Goal: Task Accomplishment & Management: Complete application form

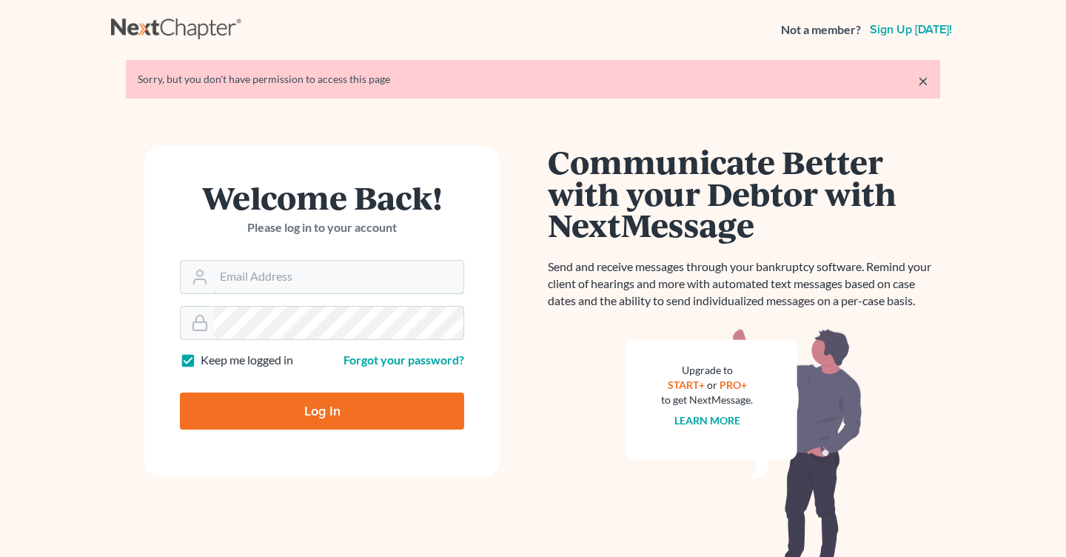
type input "[EMAIL_ADDRESS][DOMAIN_NAME]"
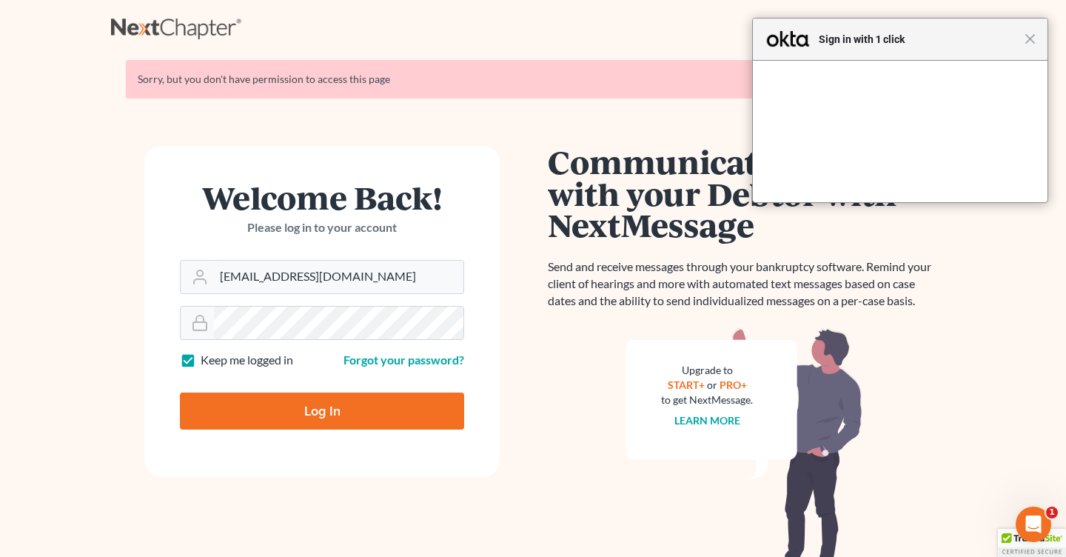
click at [347, 420] on input "Log In" at bounding box center [322, 410] width 284 height 37
type input "Thinking..."
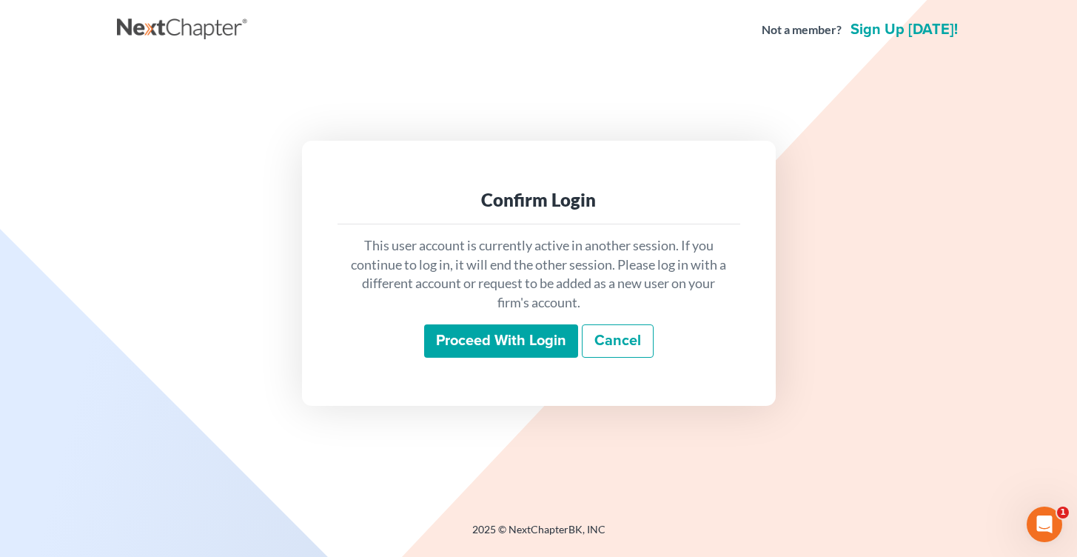
click at [478, 350] on input "Proceed with login" at bounding box center [501, 341] width 154 height 34
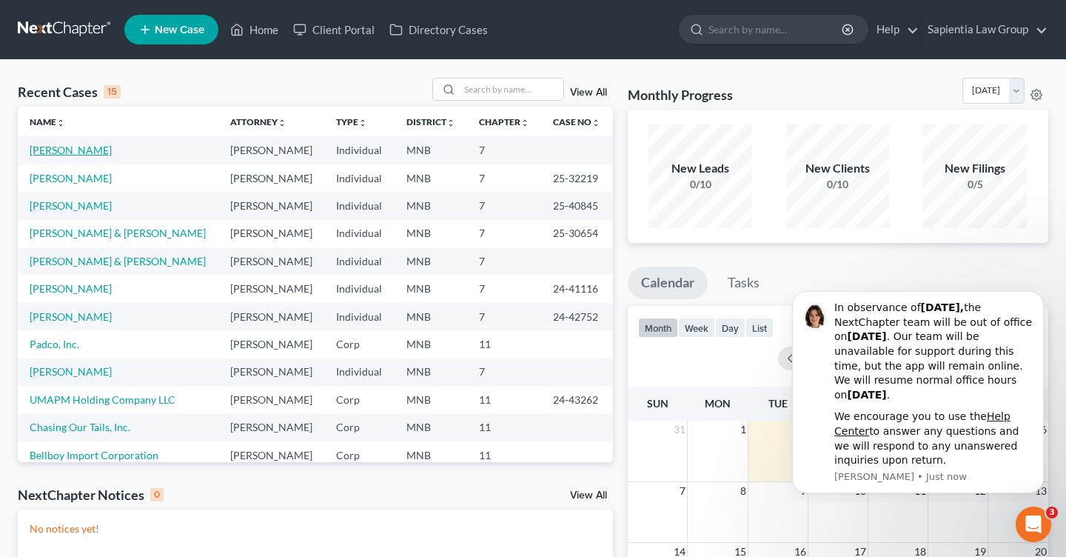
click at [101, 148] on link "[PERSON_NAME]" at bounding box center [71, 150] width 82 height 13
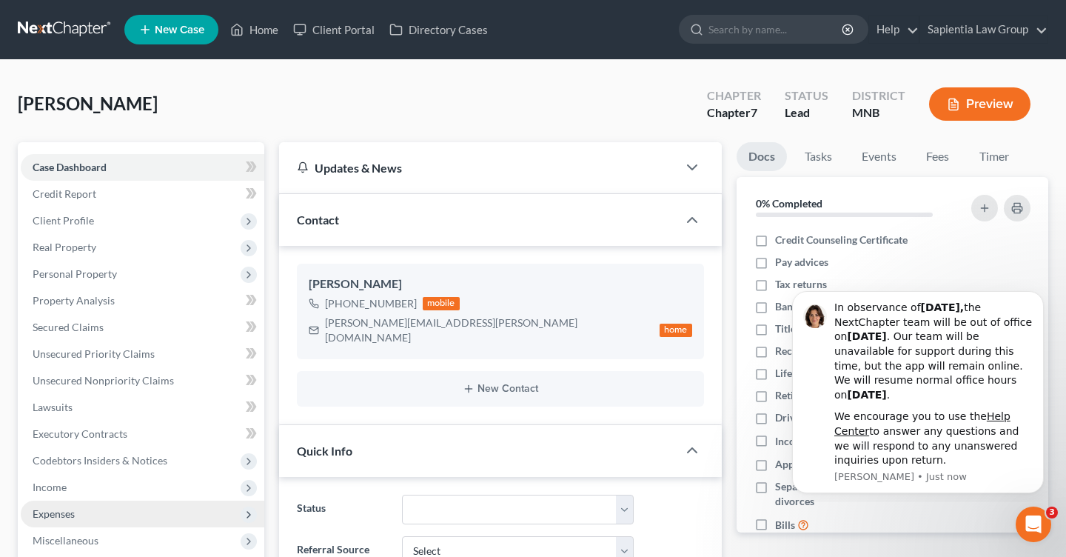
click at [114, 512] on span "Expenses" at bounding box center [143, 514] width 244 height 27
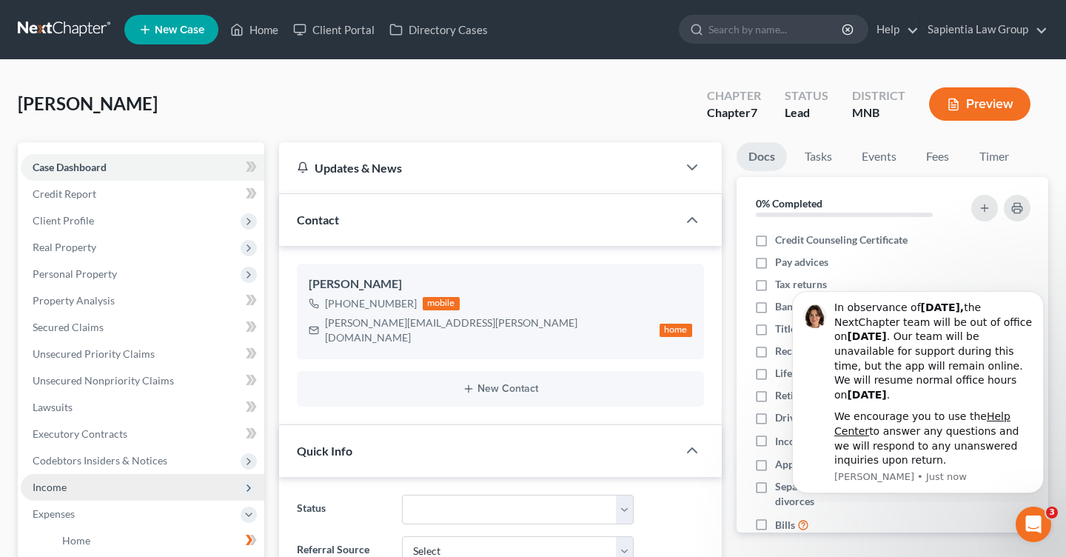
scroll to position [74, 0]
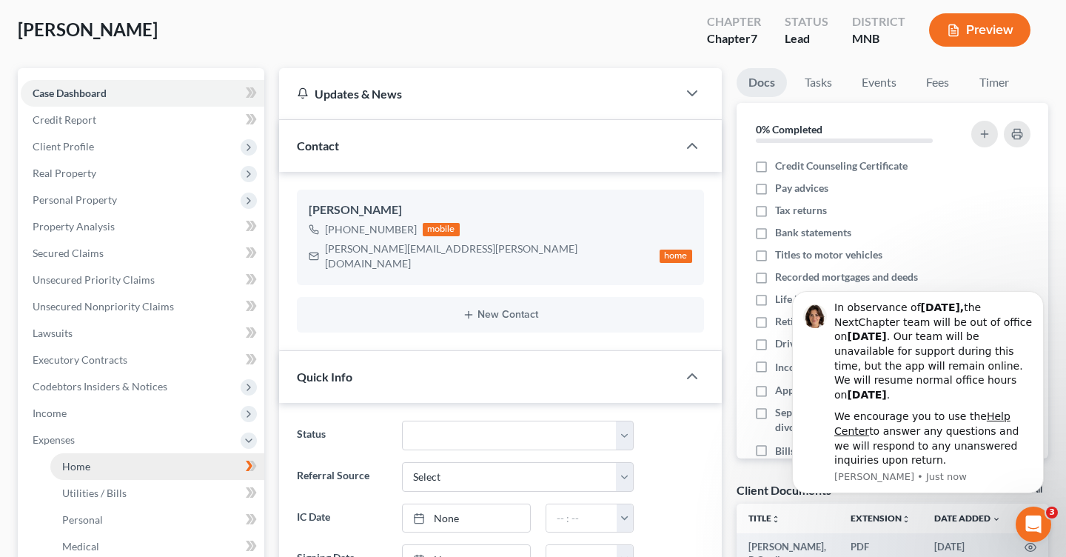
click at [82, 468] on span "Home" at bounding box center [76, 466] width 28 height 13
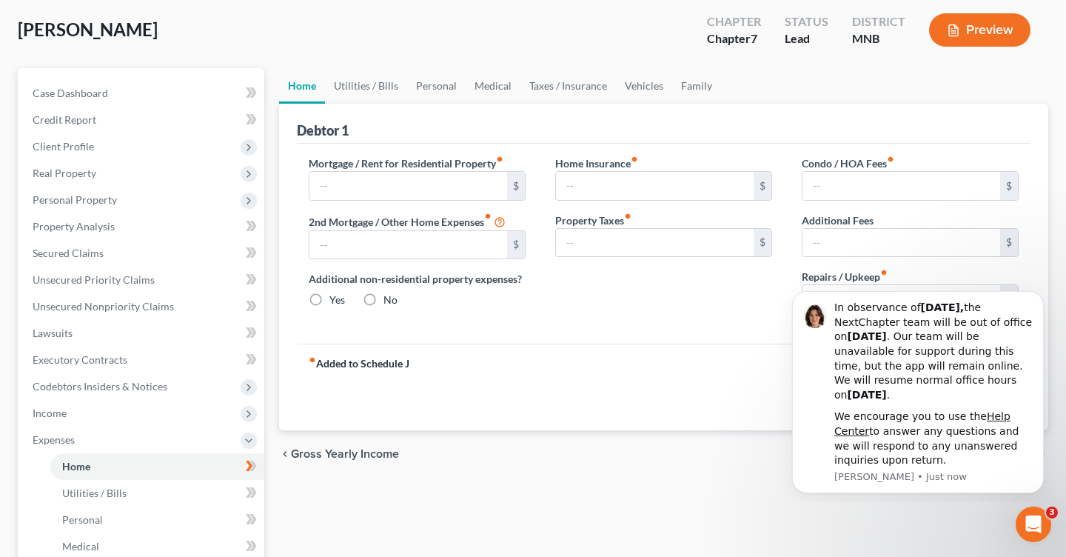
scroll to position [14, 0]
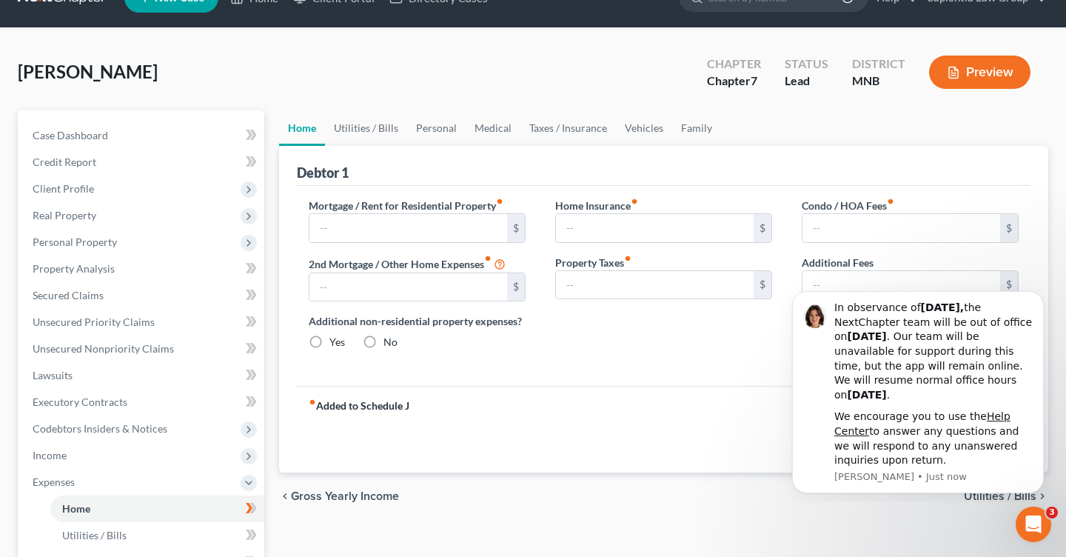
type input "1,000.00"
type input "0.00"
radio input "true"
type input "0.00"
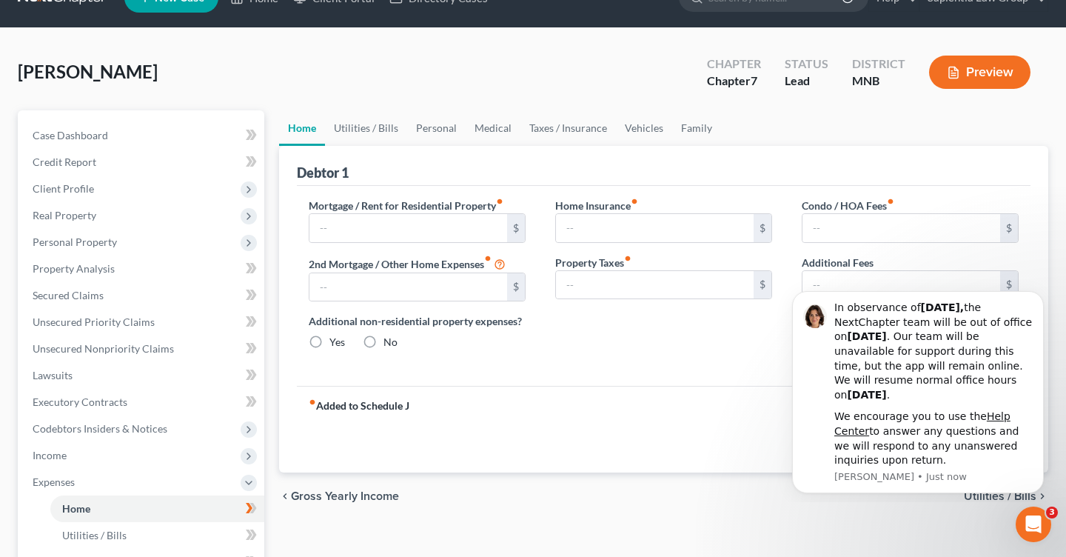
type input "0.00"
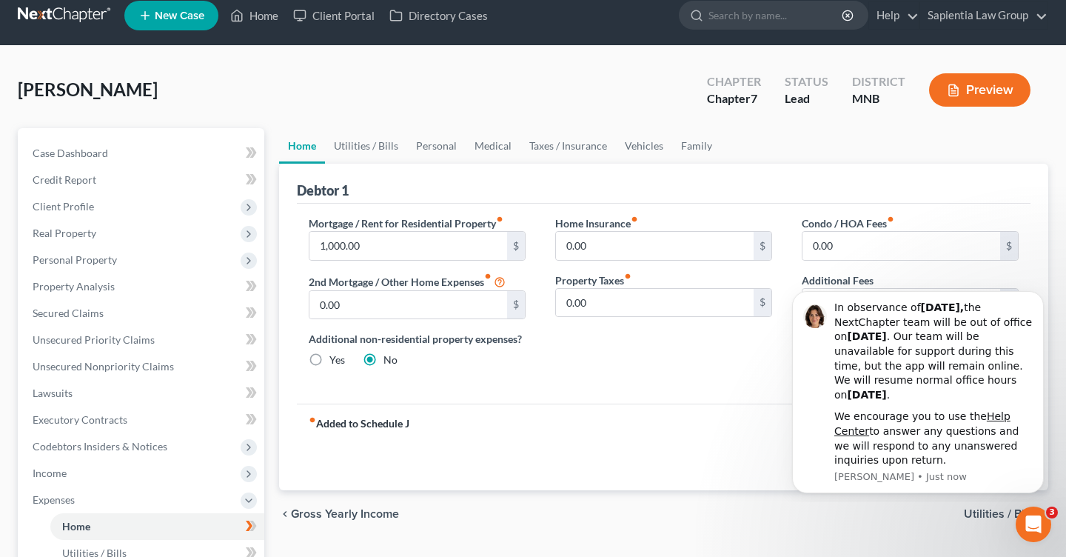
scroll to position [0, 0]
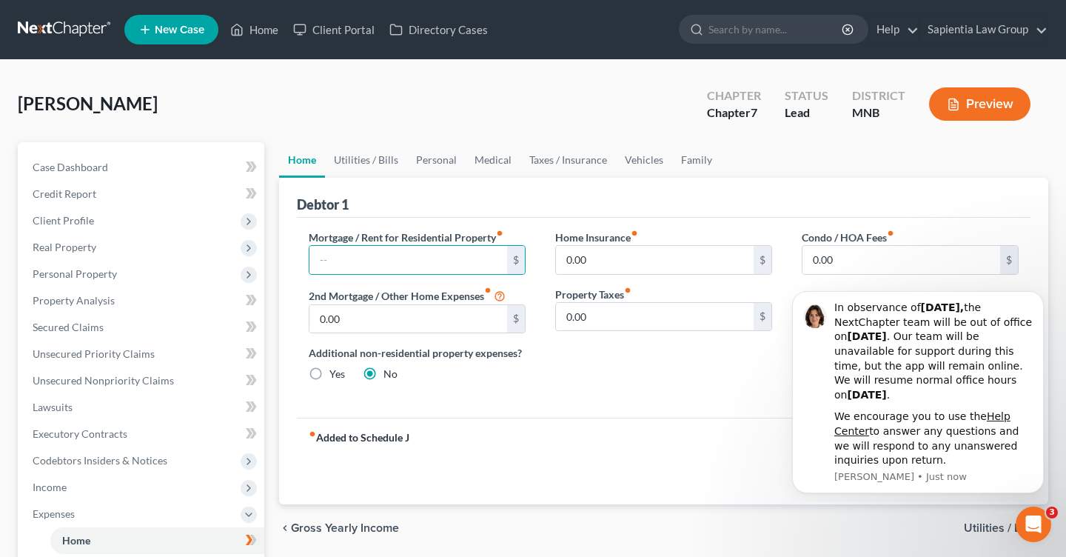
click at [702, 406] on div "Mortgage / Rent for Residential Property fiber_manual_record $ 2nd Mortgage / O…" at bounding box center [664, 318] width 734 height 200
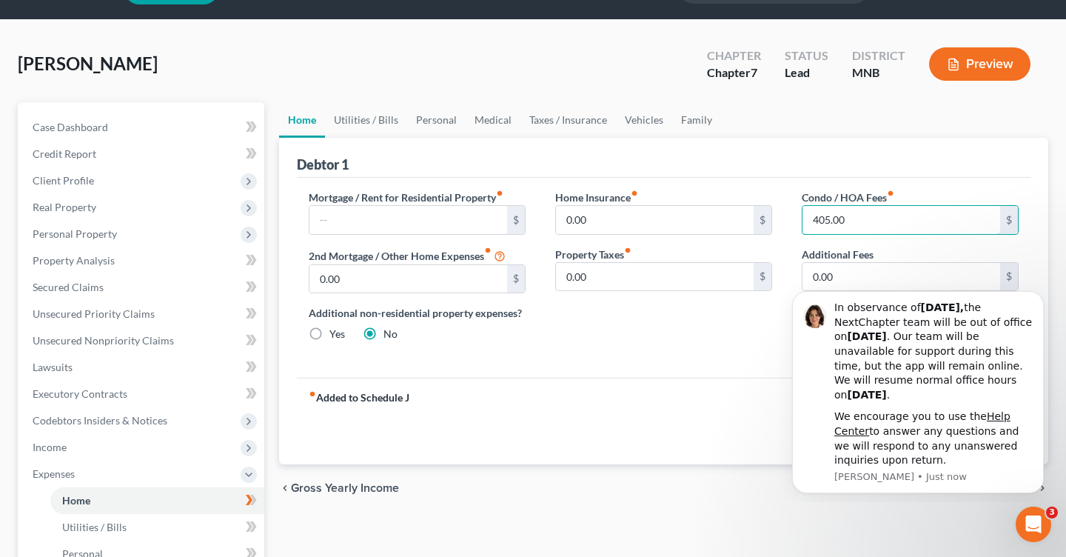
scroll to position [74, 0]
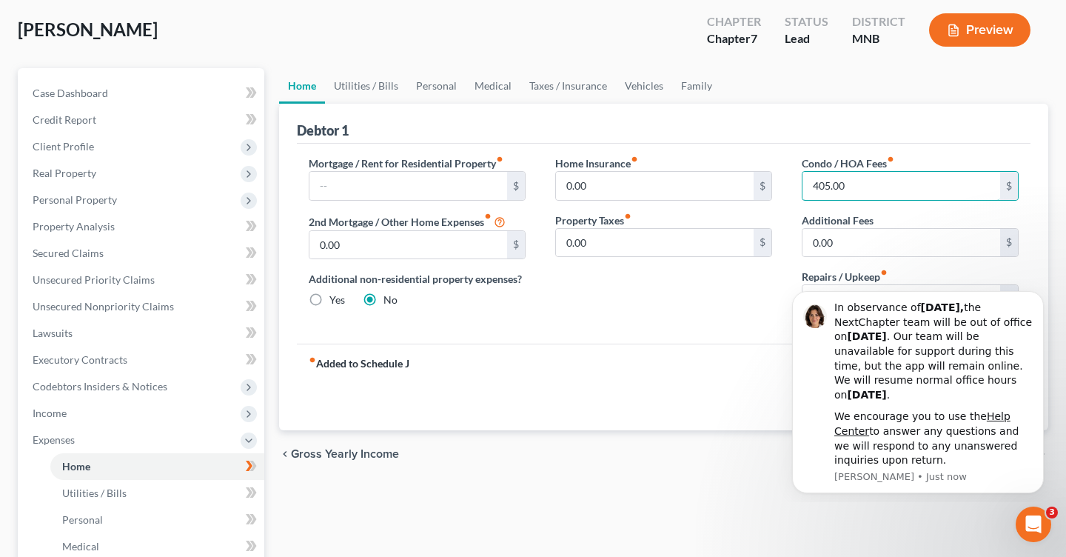
type input "405.00"
click at [719, 323] on div "Home Insurance fiber_manual_record 0.00 $ Property Taxes fiber_manual_record 0.…" at bounding box center [664, 240] width 247 height 170
click at [1044, 298] on button "Dismiss notification" at bounding box center [1039, 295] width 19 height 19
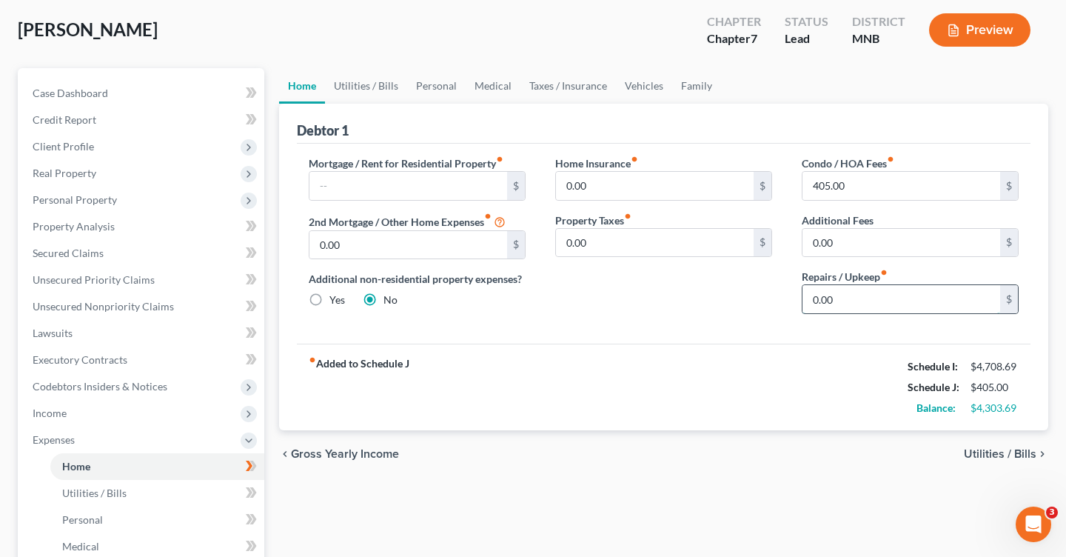
click at [857, 292] on input "0.00" at bounding box center [902, 299] width 198 height 28
type input "50.00"
click at [1003, 458] on span "Utilities / Bills" at bounding box center [1000, 454] width 73 height 12
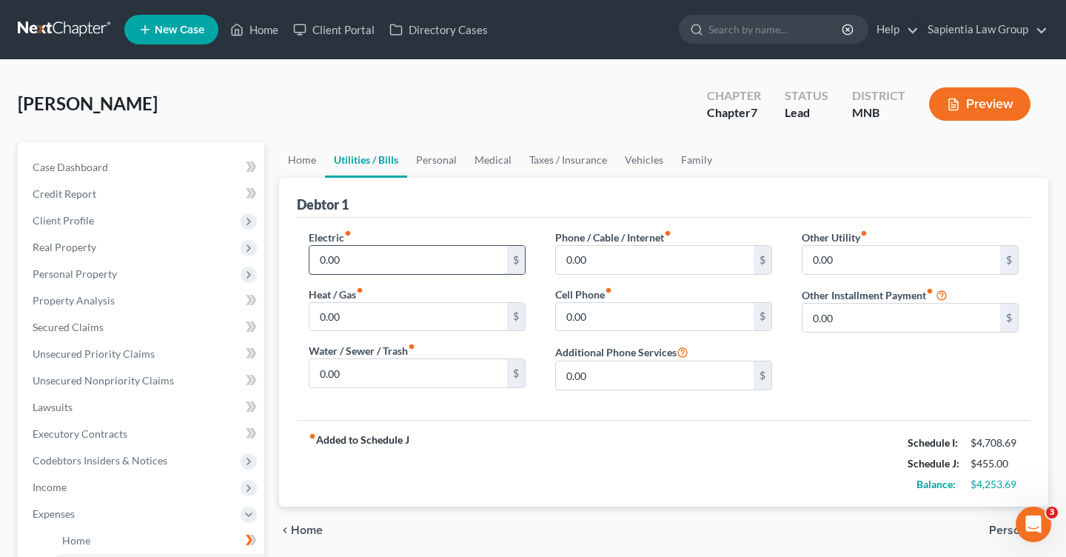
click at [384, 268] on input "0.00" at bounding box center [408, 260] width 198 height 28
type input "115.00"
click at [389, 318] on input "0.00" at bounding box center [408, 317] width 198 height 28
type input "115.00"
click at [609, 275] on div "Phone / Cable / Internet fiber_manual_record 0.00 $ Cell Phone fiber_manual_rec…" at bounding box center [664, 316] width 247 height 173
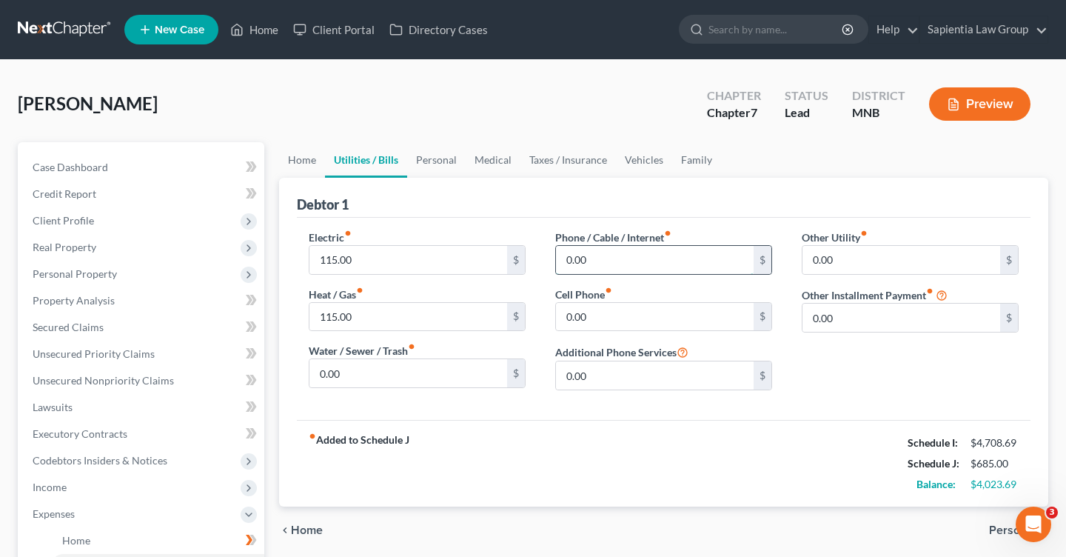
click at [612, 260] on input "0.00" at bounding box center [655, 260] width 198 height 28
type input "69.00"
click at [616, 313] on input "0.00" at bounding box center [655, 317] width 198 height 28
type input "100.00"
click at [300, 528] on span "Home" at bounding box center [307, 530] width 32 height 12
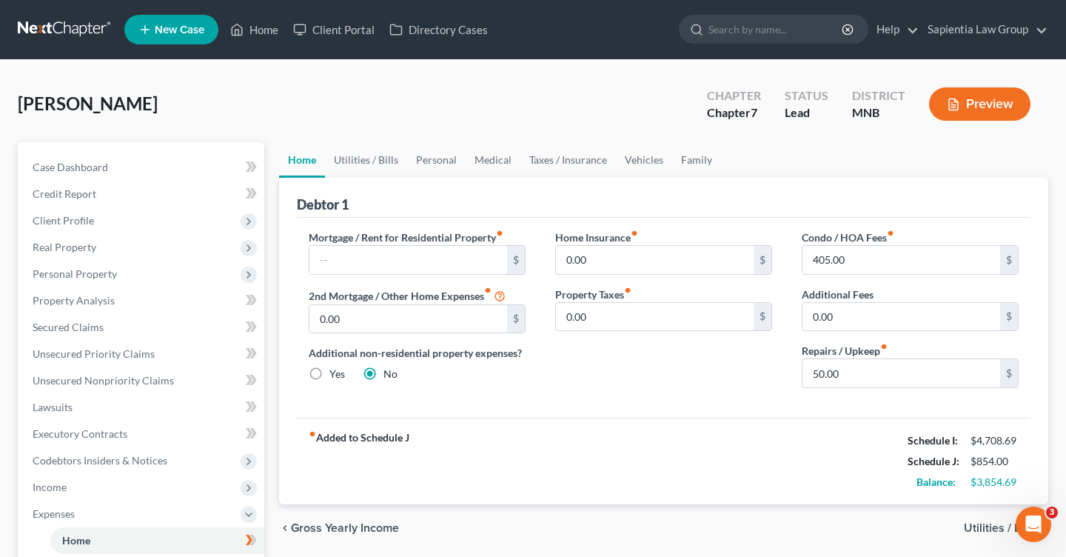
click at [989, 526] on span "Utilities / Bills" at bounding box center [1000, 528] width 73 height 12
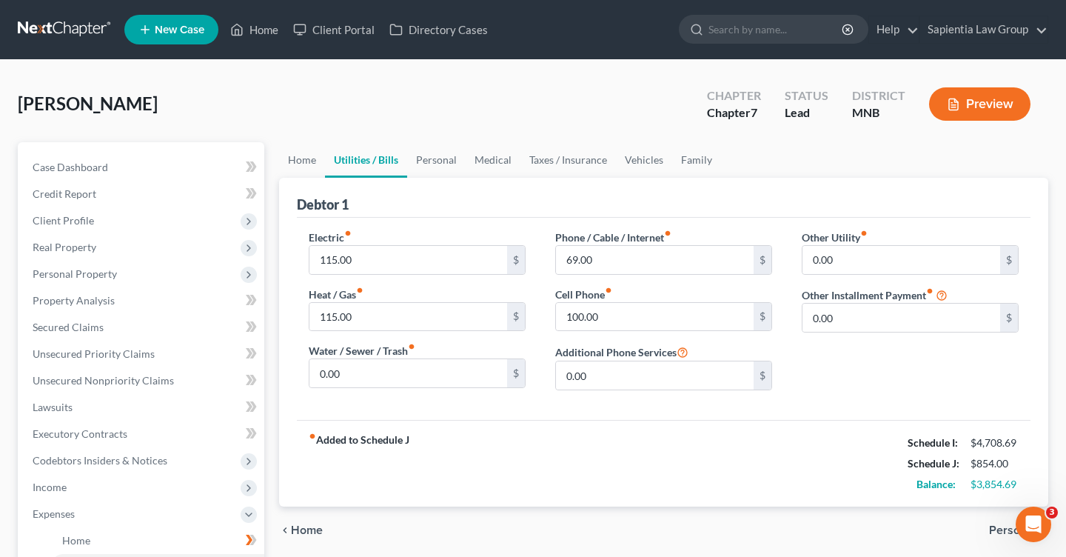
click at [1002, 528] on span "Personal" at bounding box center [1012, 530] width 47 height 12
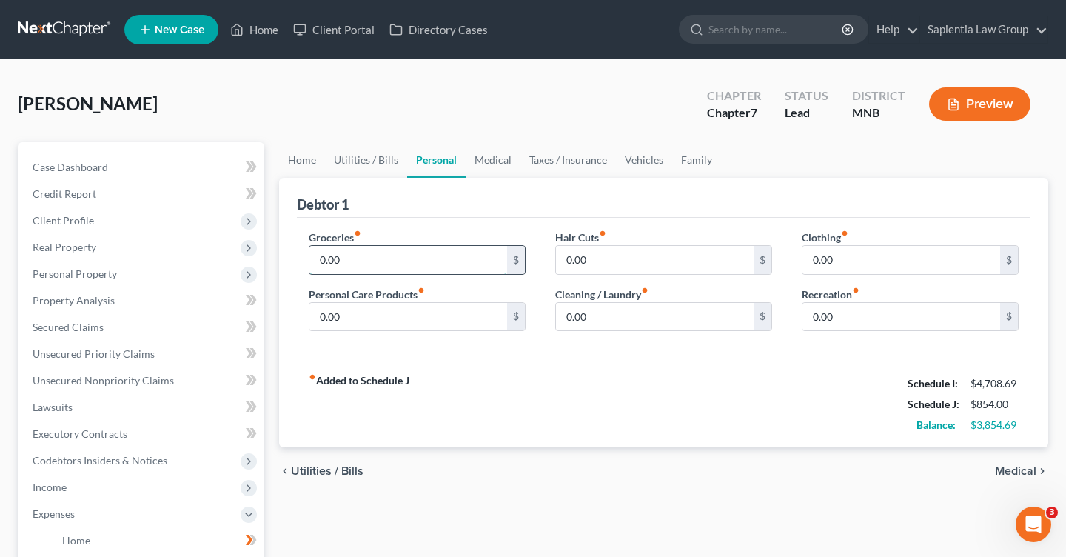
click at [389, 257] on input "0.00" at bounding box center [408, 260] width 198 height 28
type input "600.00"
click at [401, 311] on input "0.00" at bounding box center [408, 317] width 198 height 28
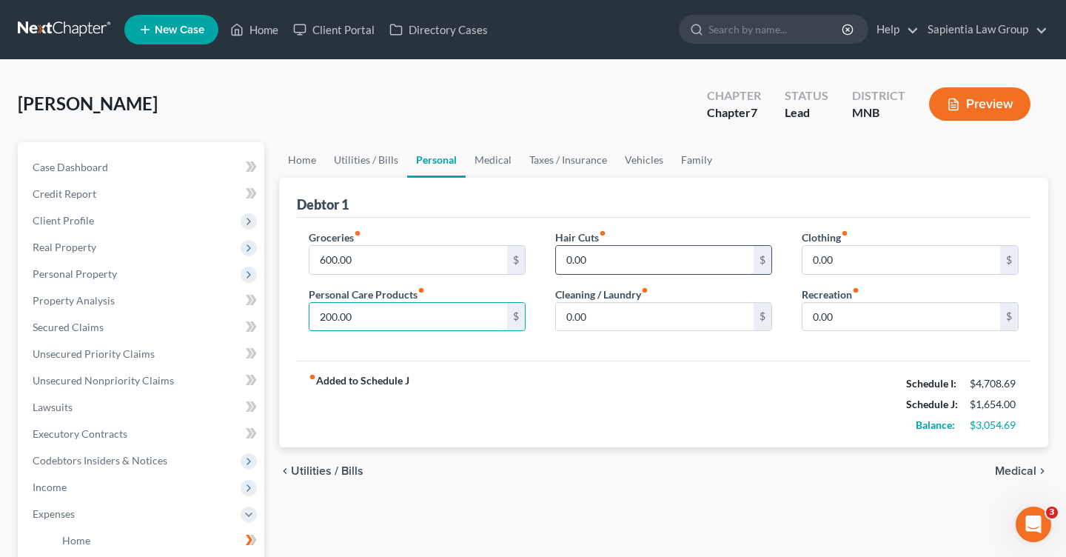
type input "200.00"
click at [615, 262] on input "0.00" at bounding box center [655, 260] width 198 height 28
type input "0"
type input "100.00"
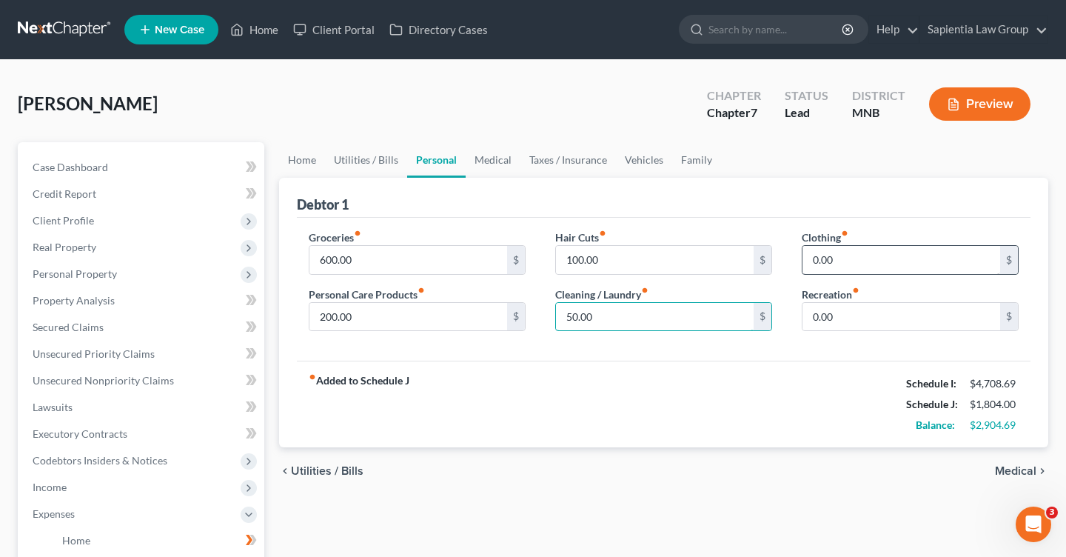
type input "50.00"
click at [856, 266] on input "0.00" at bounding box center [902, 260] width 198 height 28
type input "100.00"
type input "3"
type input "50.0"
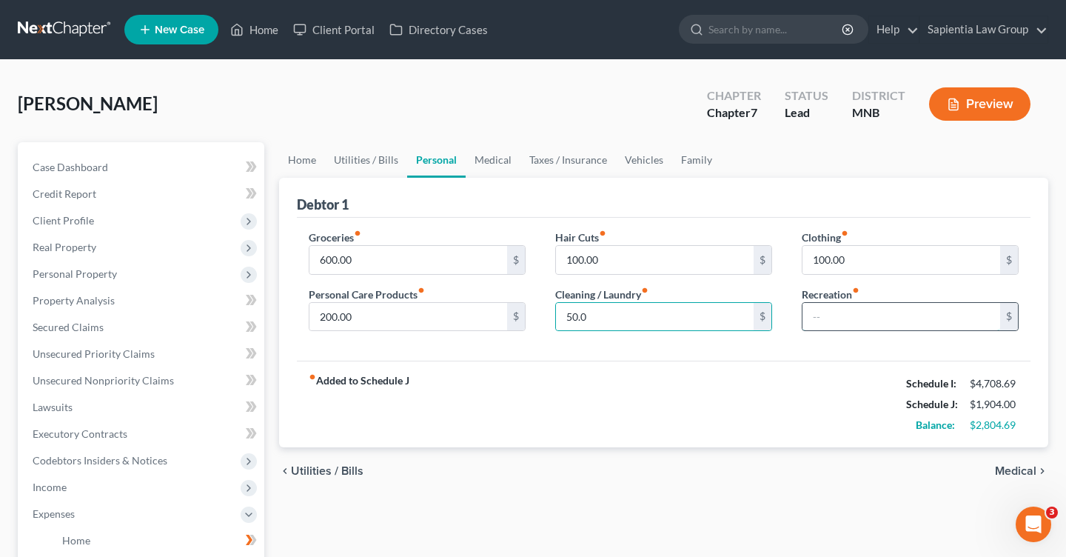
click at [883, 324] on input "text" at bounding box center [902, 317] width 198 height 28
type input "300.00"
click at [1026, 469] on span "Medical" at bounding box center [1015, 471] width 41 height 12
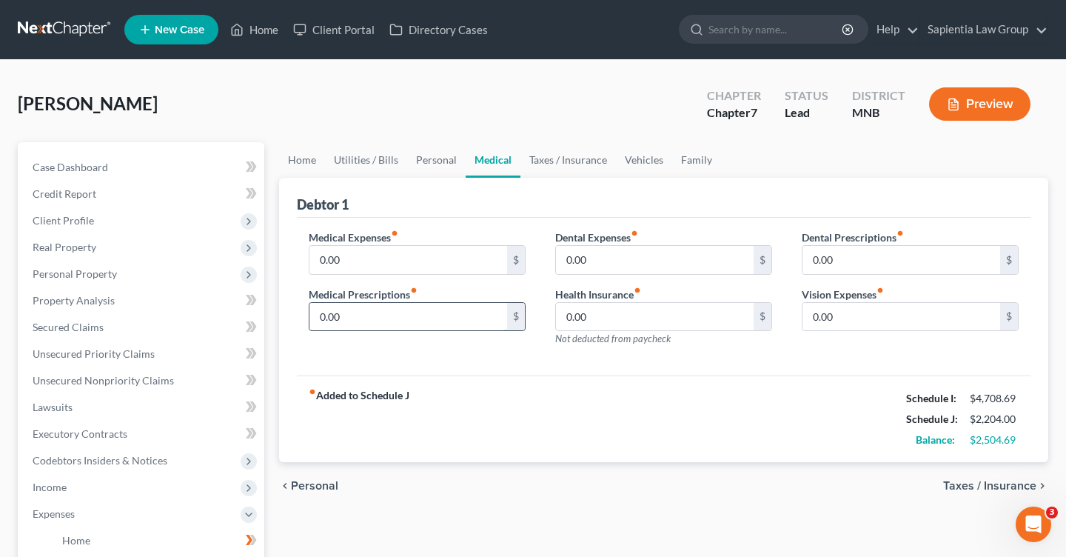
click at [403, 327] on input "0.00" at bounding box center [408, 317] width 198 height 28
type input "50.00"
click at [999, 484] on span "Taxes / Insurance" at bounding box center [989, 486] width 93 height 12
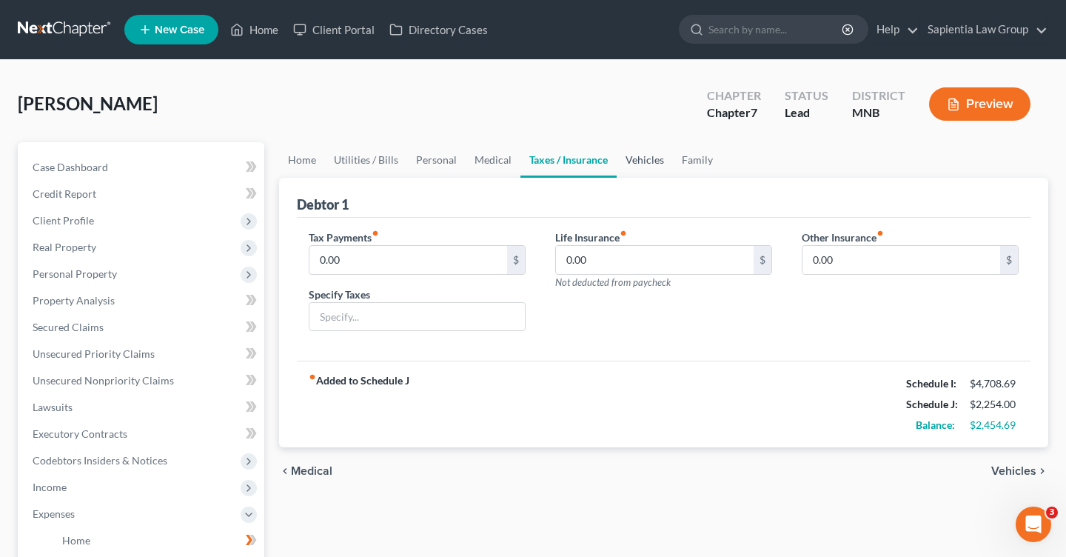
click at [658, 164] on link "Vehicles" at bounding box center [645, 160] width 56 height 36
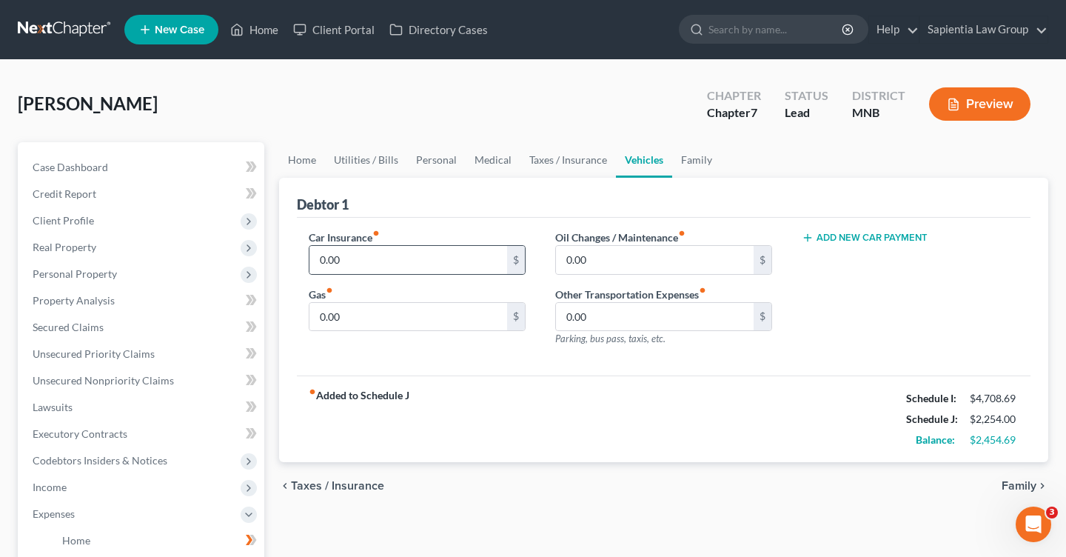
click at [410, 279] on div "Car Insurance fiber_manual_record 0.00 $ Gas fiber_manual_record 0.00 $" at bounding box center [417, 294] width 247 height 129
click at [404, 258] on input "0.00" at bounding box center [408, 260] width 198 height 28
type input "140.00"
click at [478, 309] on input "0.00" at bounding box center [408, 317] width 198 height 28
type input "100.00"
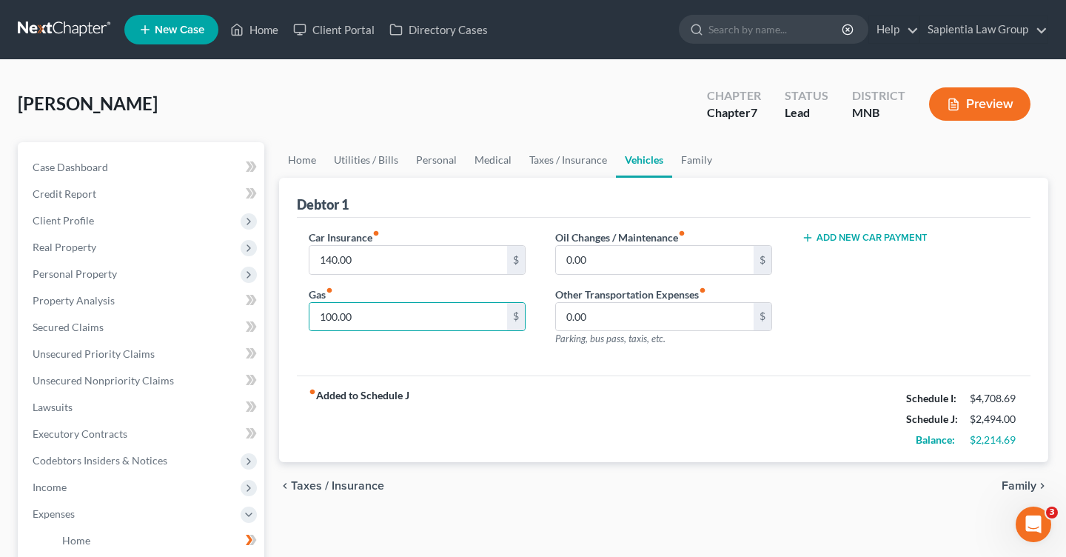
click at [1020, 480] on span "Family" at bounding box center [1019, 486] width 35 height 12
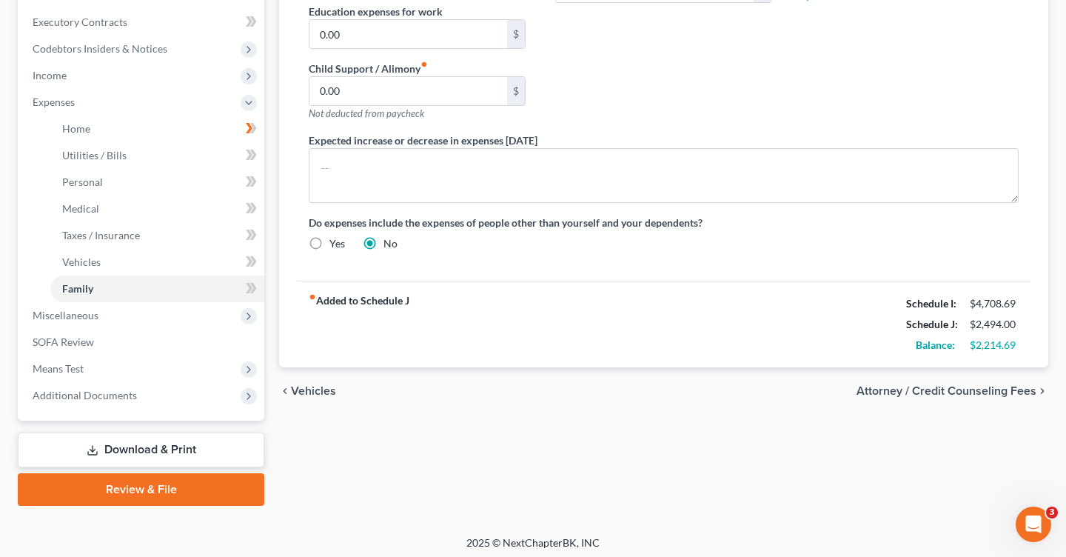
scroll to position [417, 0]
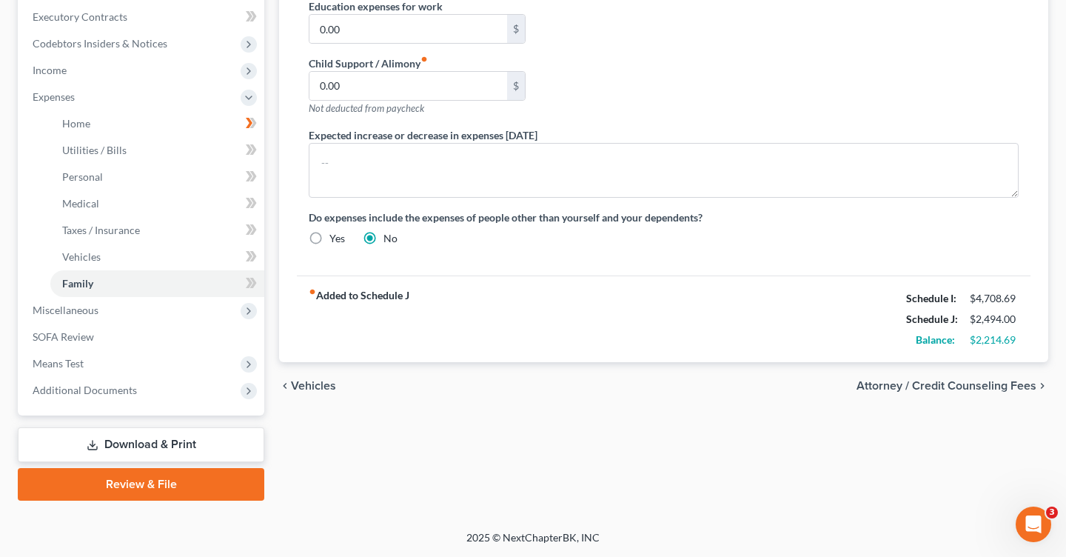
click at [966, 387] on span "Attorney / Credit Counseling Fees" at bounding box center [947, 386] width 180 height 12
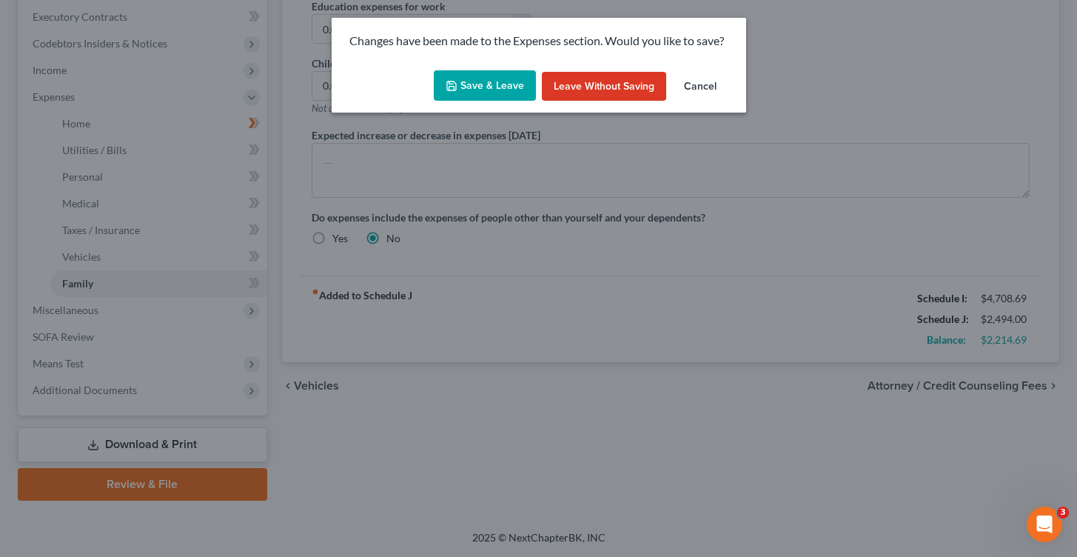
click at [497, 85] on button "Save & Leave" at bounding box center [485, 85] width 102 height 31
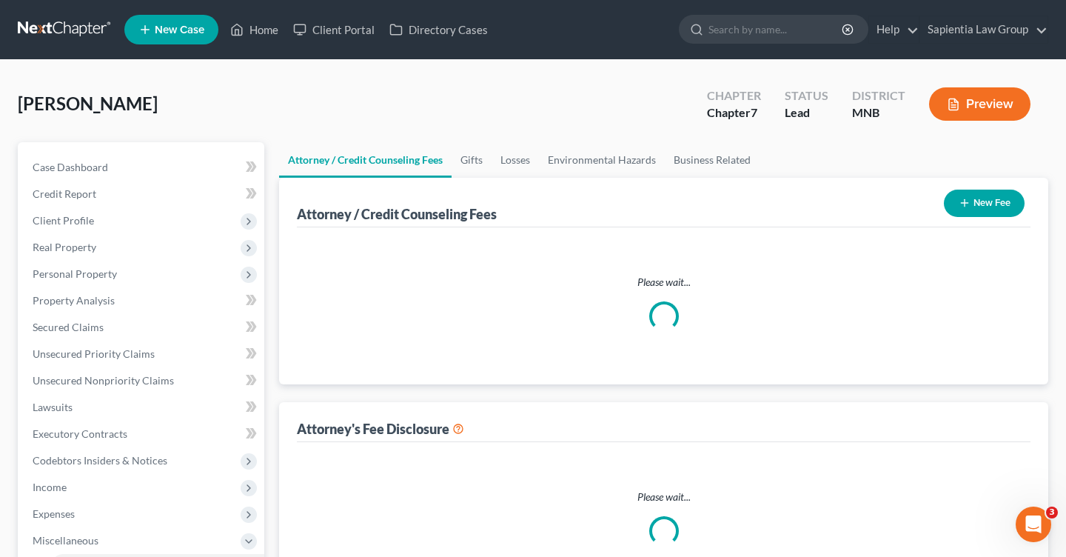
select select "0"
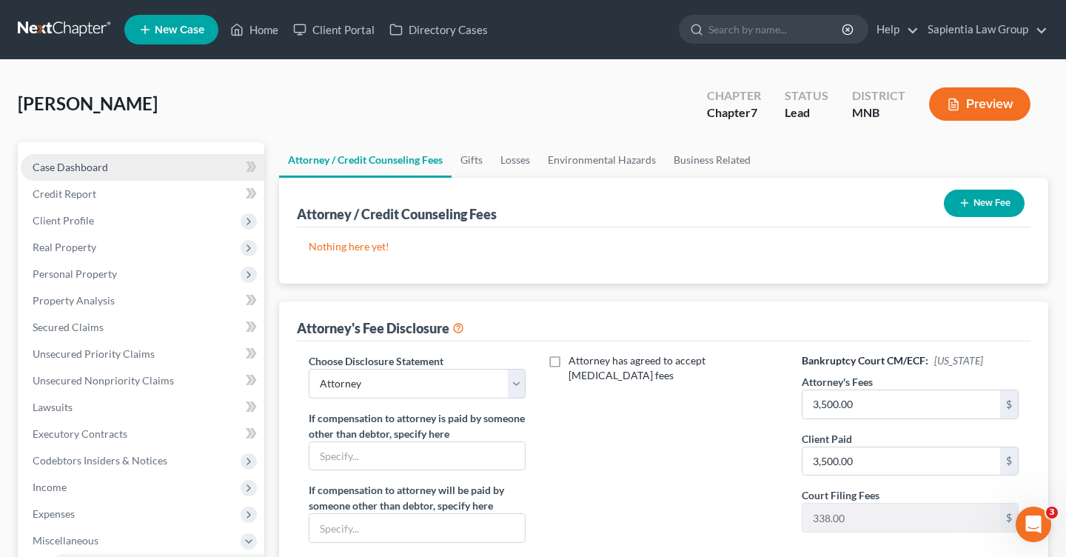
click at [99, 170] on span "Case Dashboard" at bounding box center [71, 167] width 76 height 13
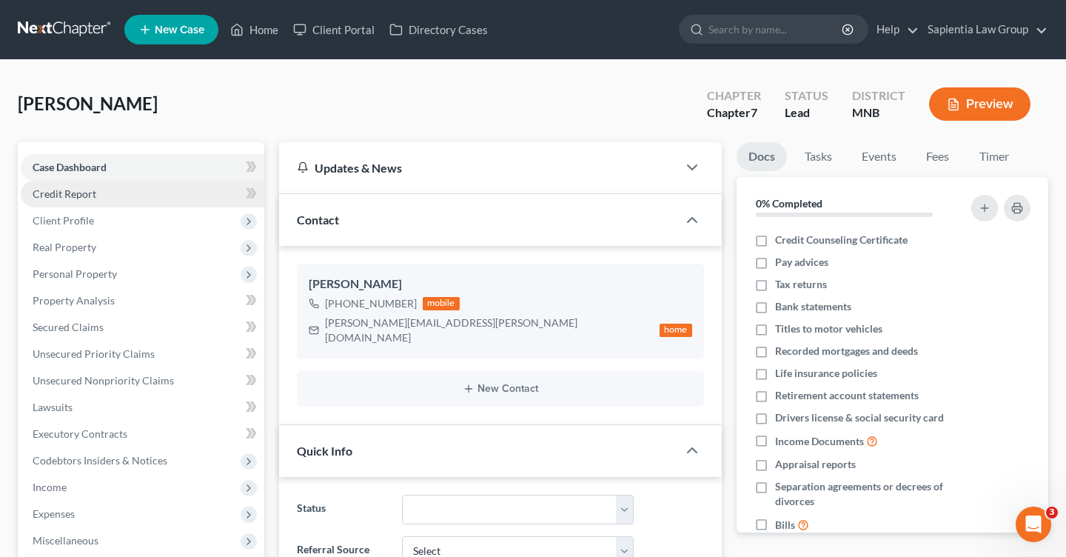
click at [90, 199] on span "Credit Report" at bounding box center [65, 193] width 64 height 13
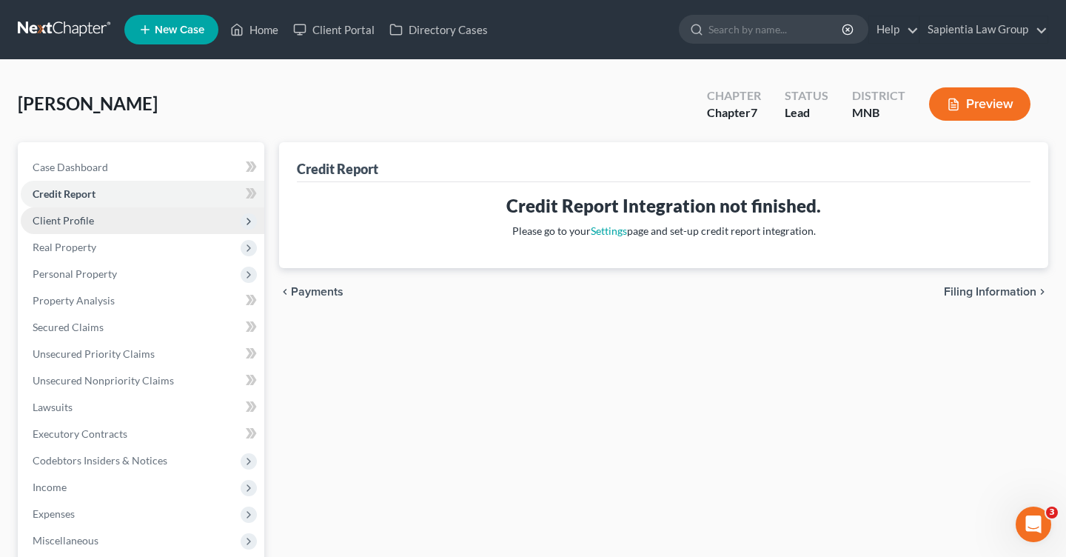
click at [75, 213] on span "Client Profile" at bounding box center [143, 220] width 244 height 27
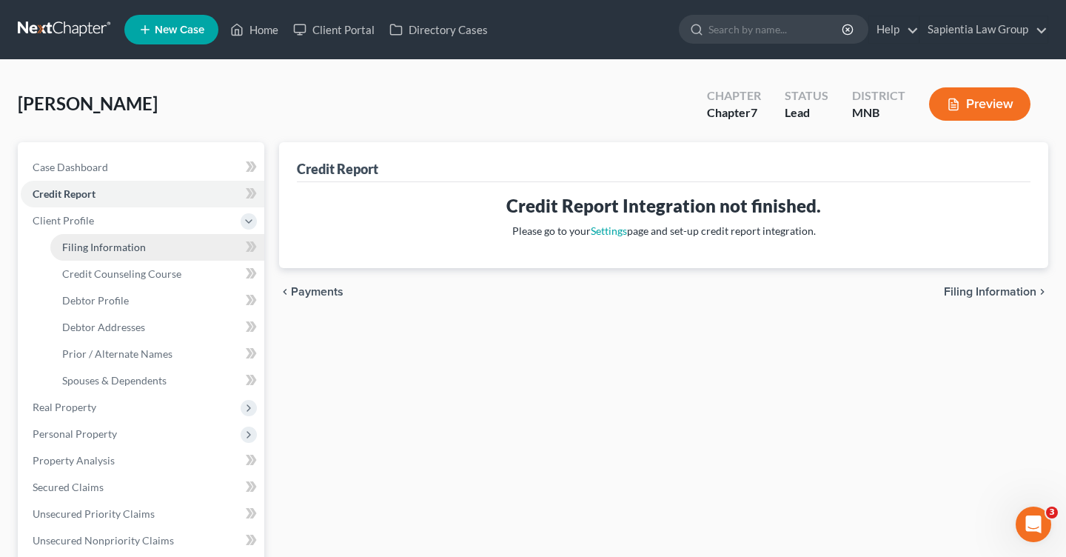
click at [139, 254] on link "Filing Information" at bounding box center [157, 247] width 214 height 27
select select "1"
select select "0"
select select "24"
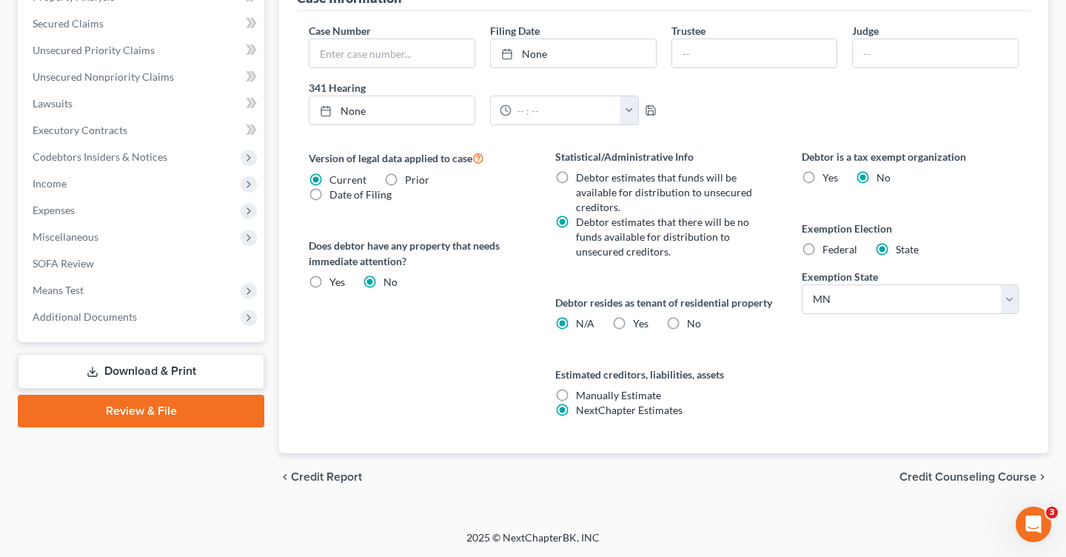
click at [964, 478] on span "Credit Counseling Course" at bounding box center [968, 477] width 137 height 12
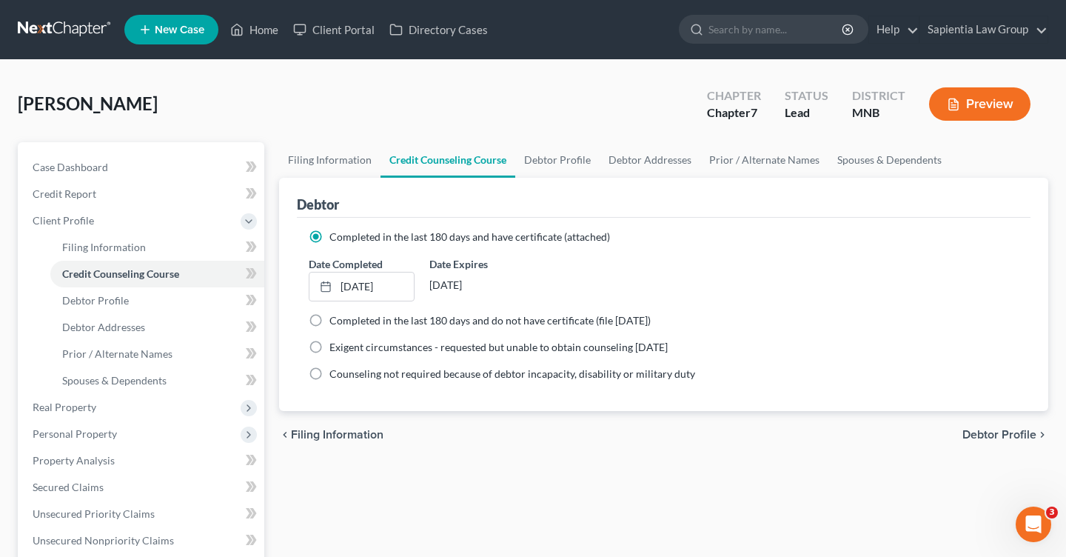
click at [1001, 438] on span "Debtor Profile" at bounding box center [1000, 435] width 74 height 12
select select "0"
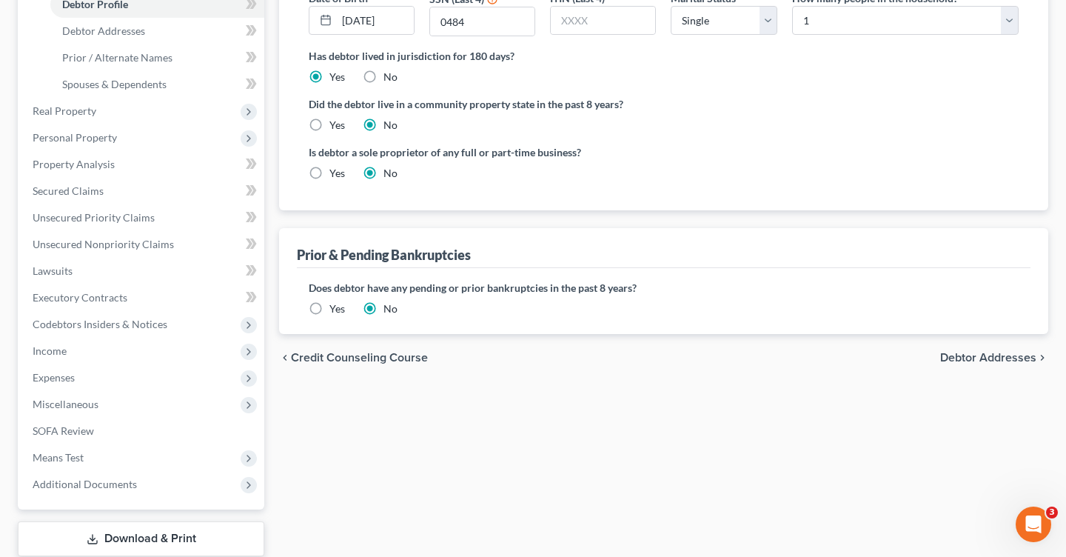
click at [993, 355] on span "Debtor Addresses" at bounding box center [988, 358] width 96 height 12
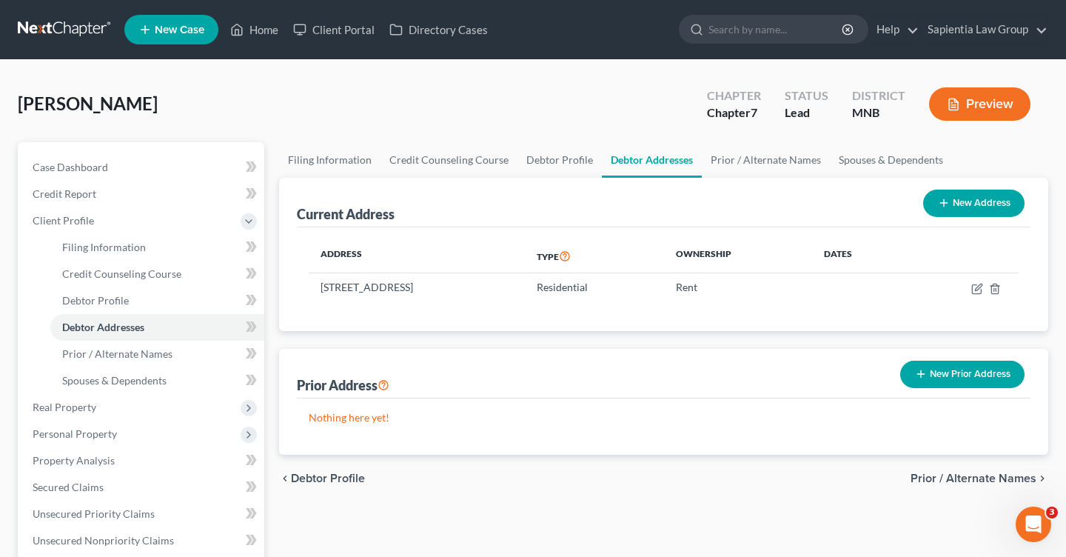
click at [985, 480] on span "Prior / Alternate Names" at bounding box center [974, 478] width 126 height 12
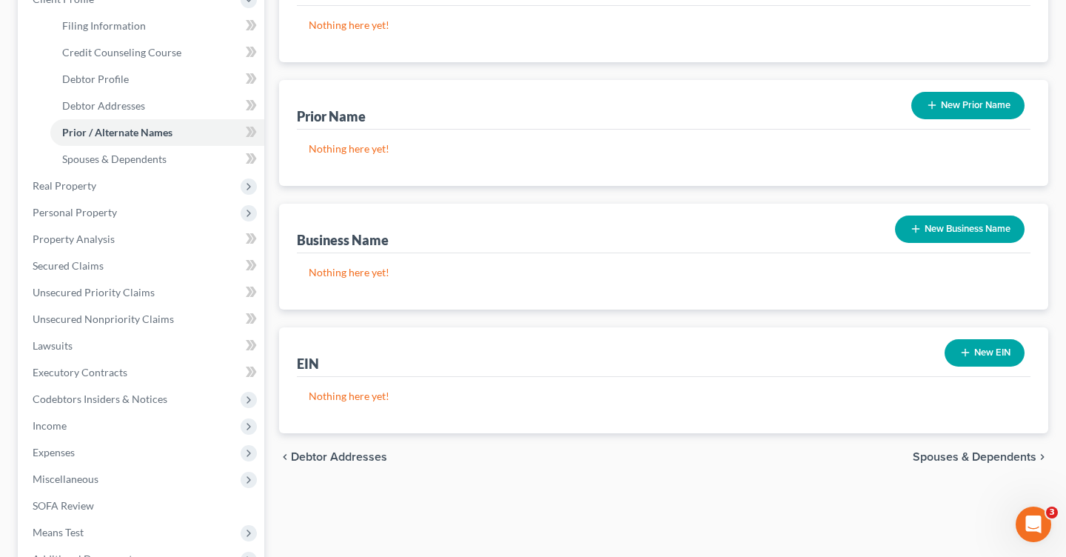
scroll to position [222, 0]
click at [977, 454] on span "Spouses & Dependents" at bounding box center [975, 456] width 124 height 12
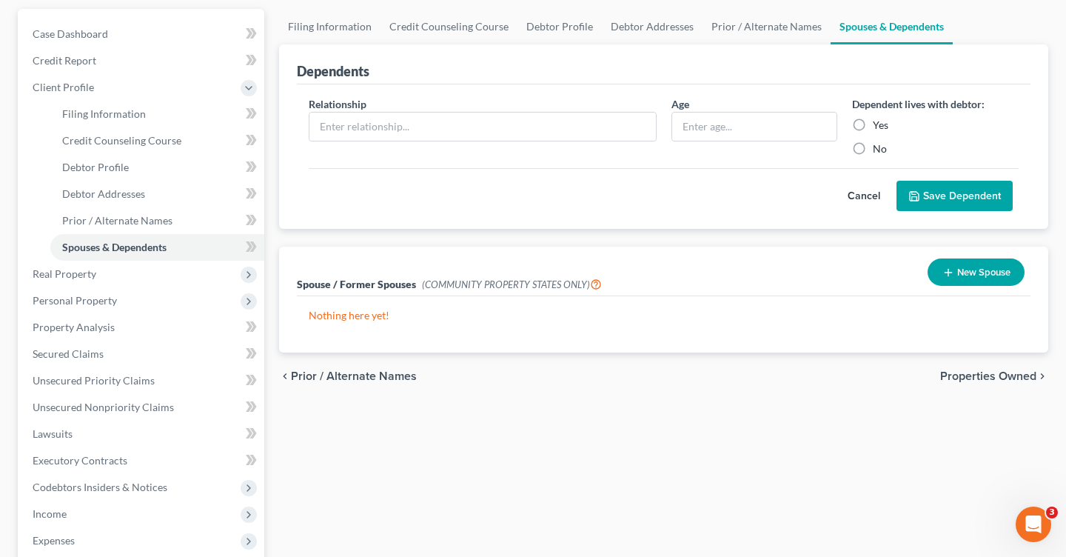
scroll to position [148, 0]
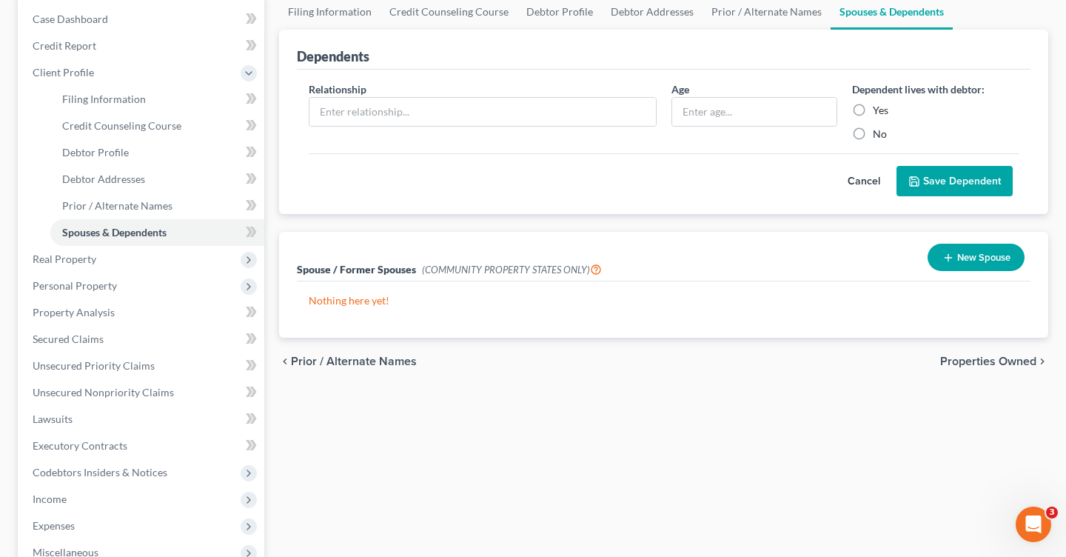
click at [986, 372] on div "chevron_left Prior / Alternate Names Properties Owned chevron_right" at bounding box center [663, 361] width 769 height 47
click at [985, 361] on span "Properties Owned" at bounding box center [988, 361] width 96 height 12
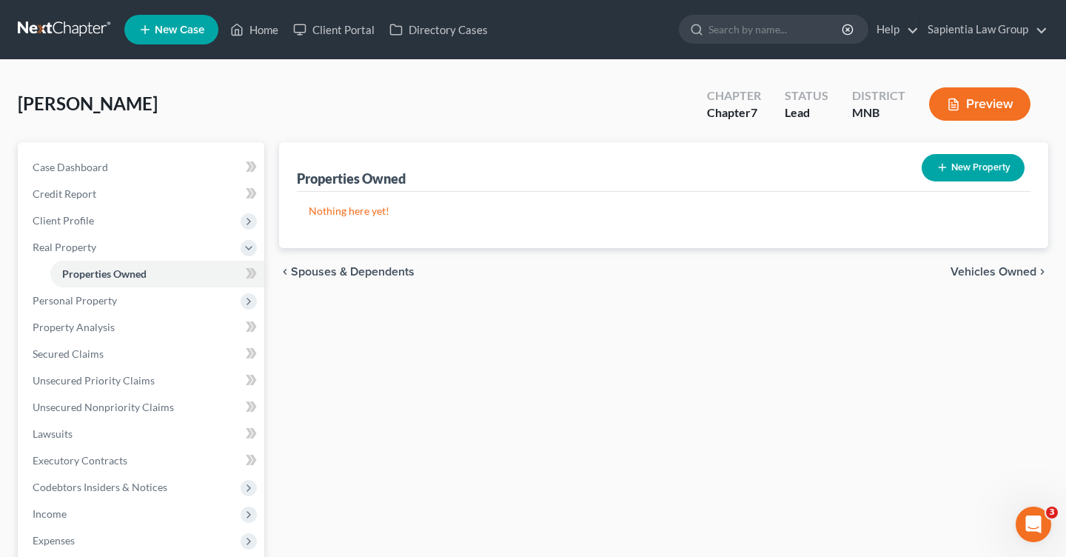
click at [973, 266] on span "Vehicles Owned" at bounding box center [994, 272] width 86 height 12
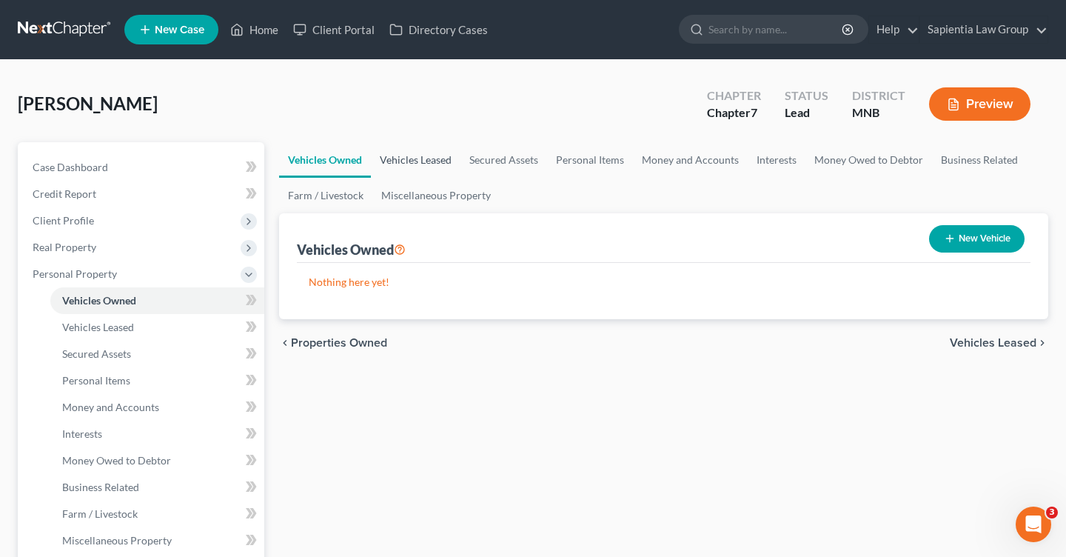
click at [410, 165] on link "Vehicles Leased" at bounding box center [416, 160] width 90 height 36
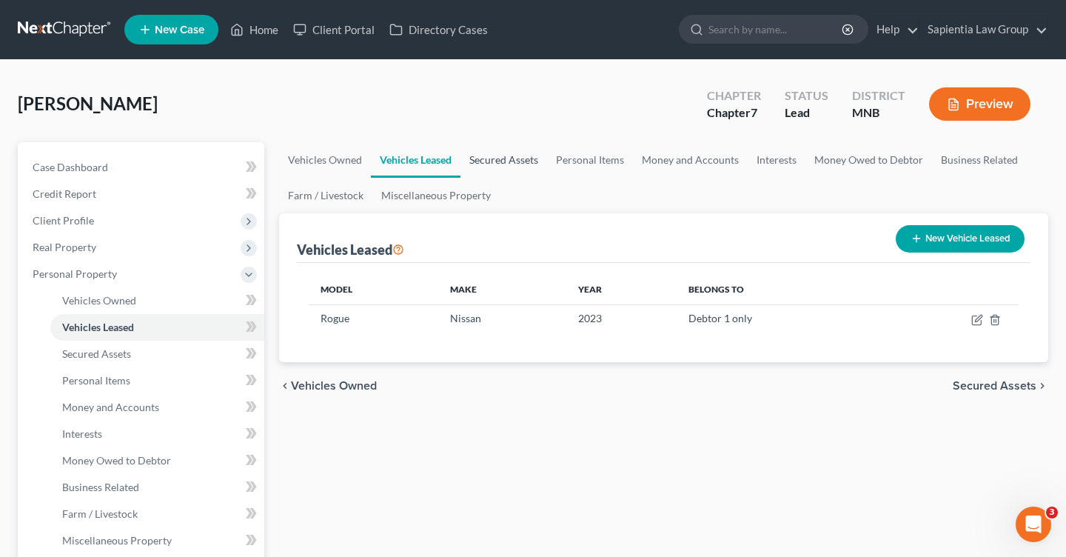
click at [502, 158] on link "Secured Assets" at bounding box center [504, 160] width 87 height 36
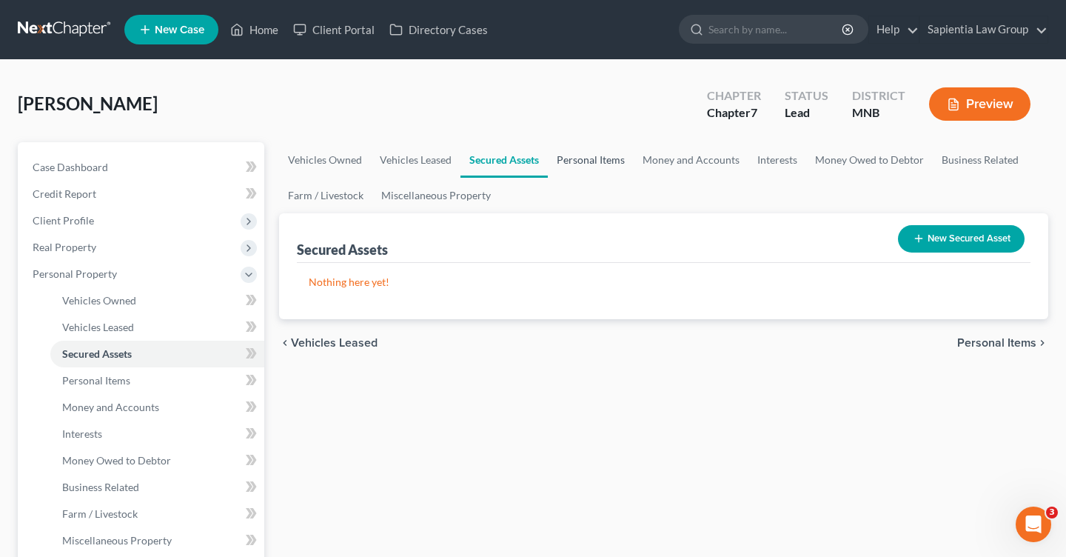
click at [583, 161] on link "Personal Items" at bounding box center [591, 160] width 86 height 36
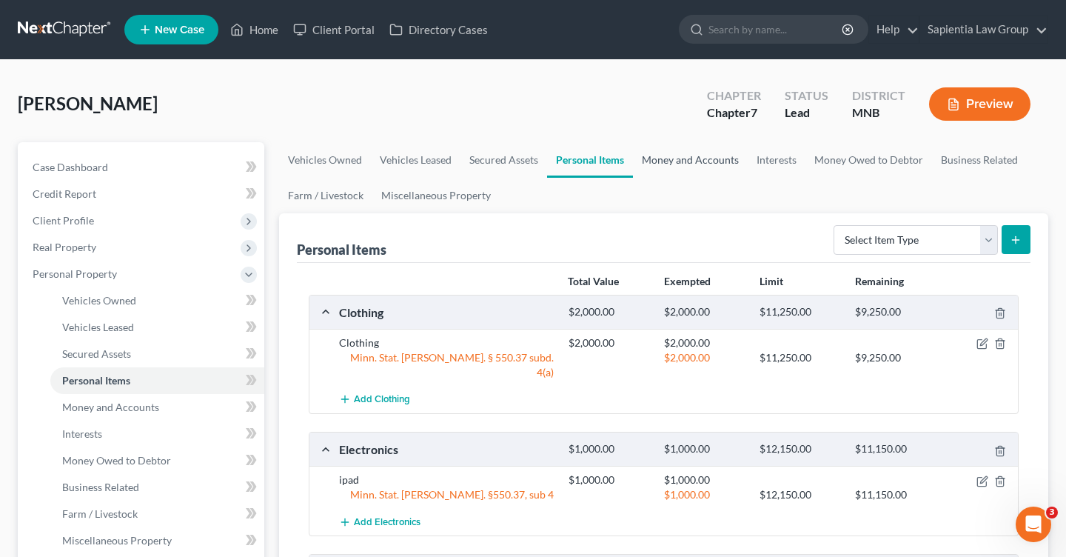
click at [693, 161] on link "Money and Accounts" at bounding box center [690, 160] width 115 height 36
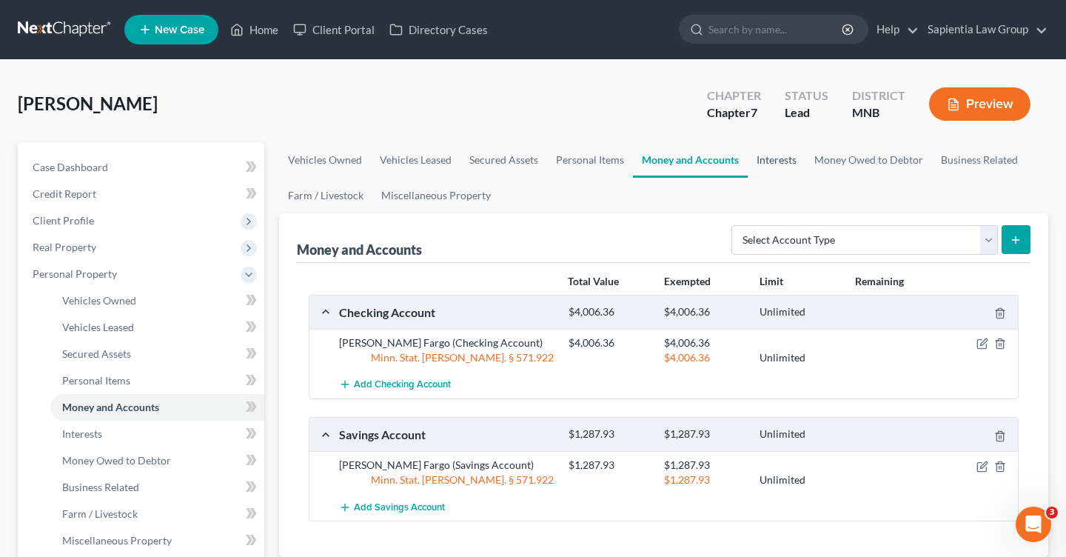
click at [772, 166] on link "Interests" at bounding box center [777, 160] width 58 height 36
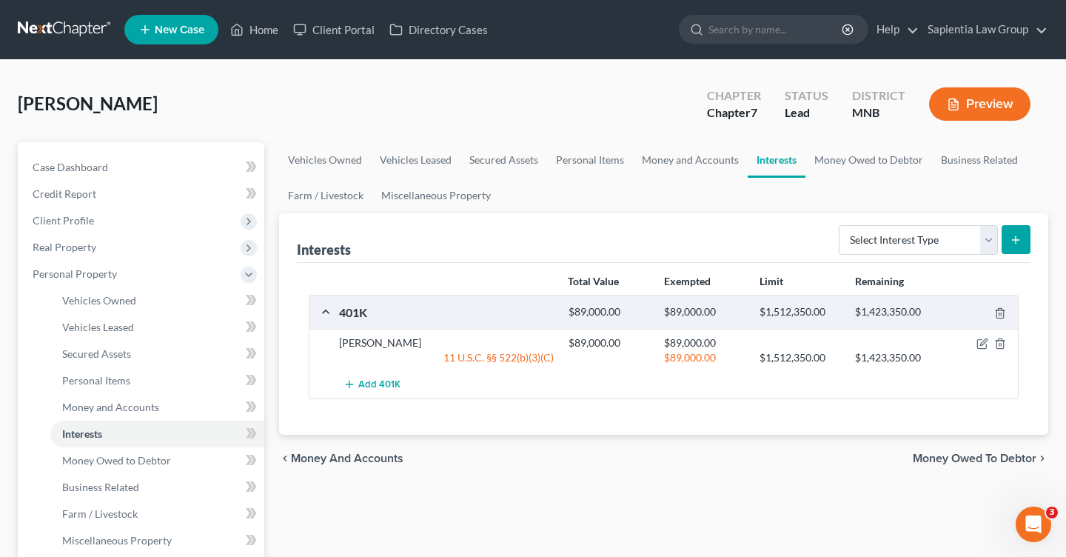
click at [952, 452] on span "Money Owed to Debtor" at bounding box center [975, 458] width 124 height 12
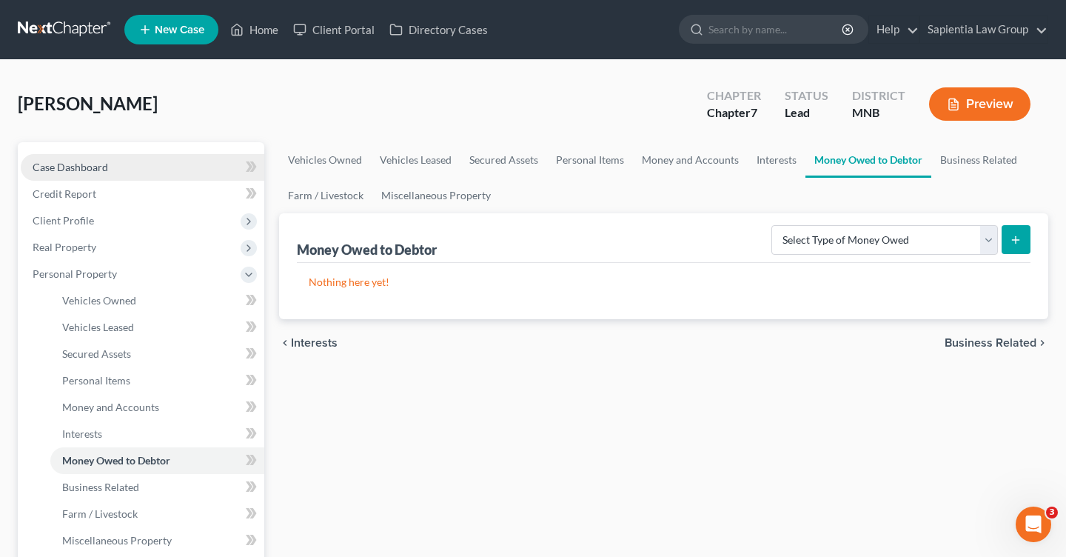
click at [93, 164] on span "Case Dashboard" at bounding box center [71, 167] width 76 height 13
